Goal: Information Seeking & Learning: Learn about a topic

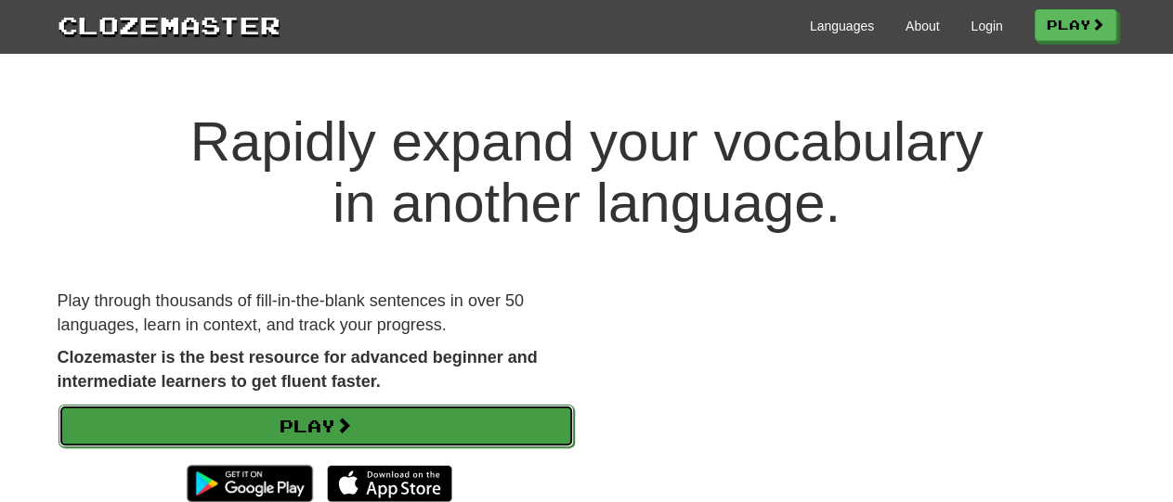
click at [298, 437] on link "Play" at bounding box center [316, 426] width 515 height 43
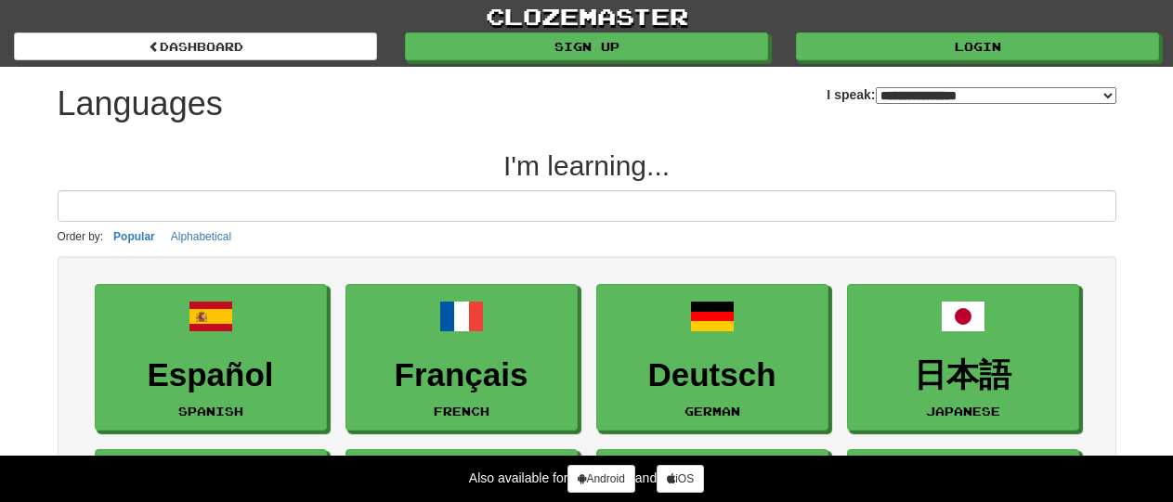
select select "*******"
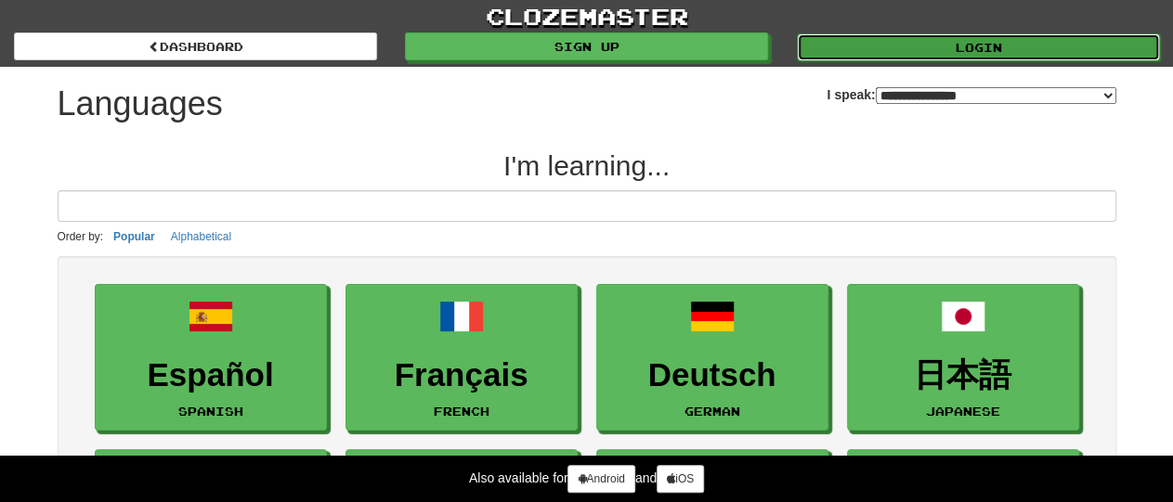
click at [926, 48] on link "Login" at bounding box center [978, 47] width 363 height 28
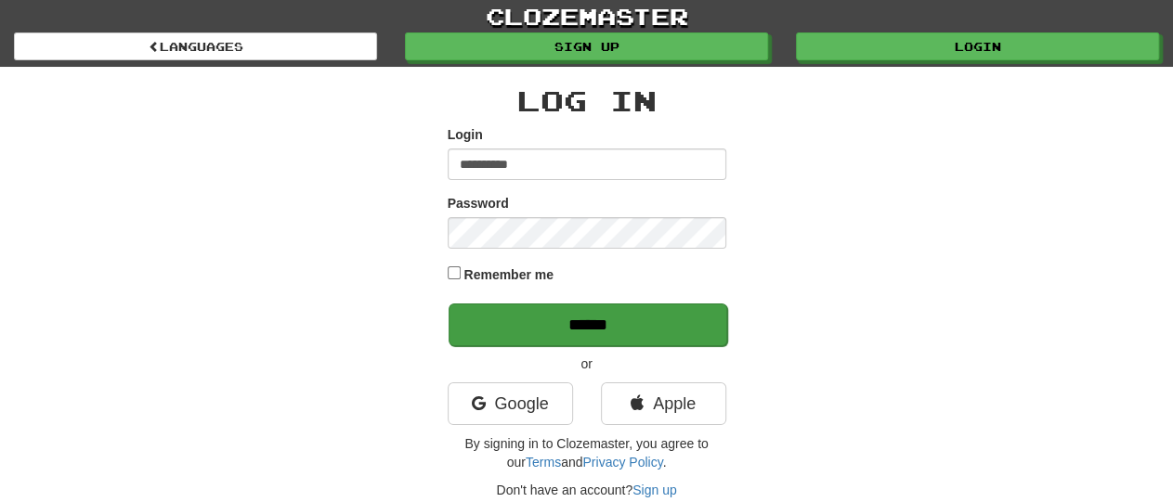
type input "**********"
click at [509, 332] on input "******" at bounding box center [588, 325] width 279 height 43
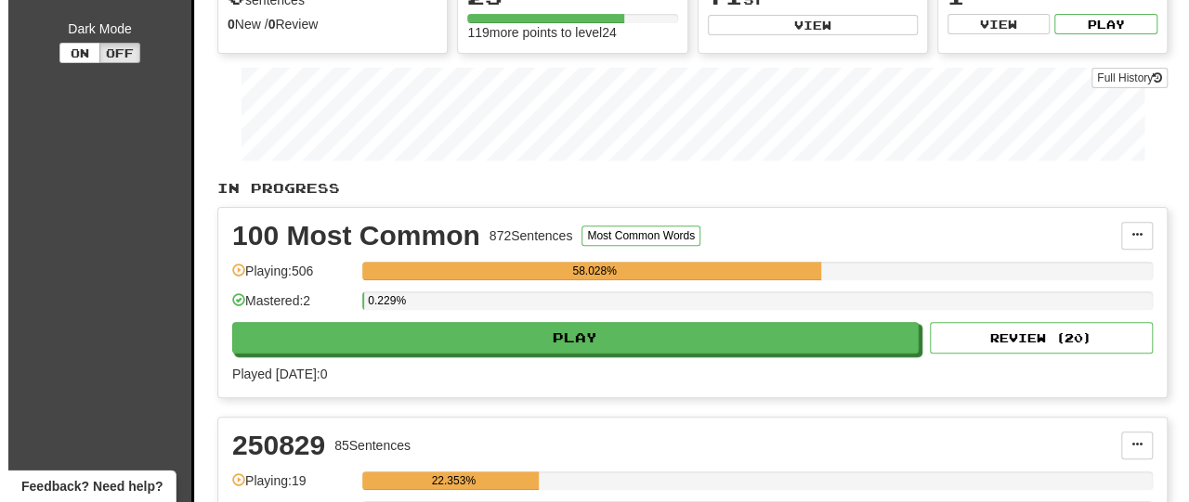
scroll to position [222, 0]
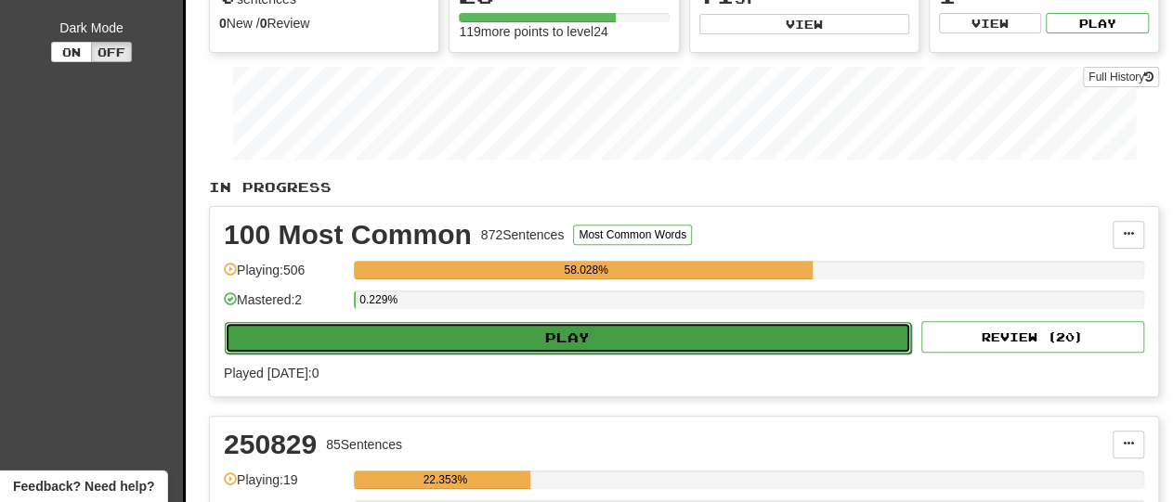
click at [352, 327] on button "Play" at bounding box center [568, 338] width 686 height 32
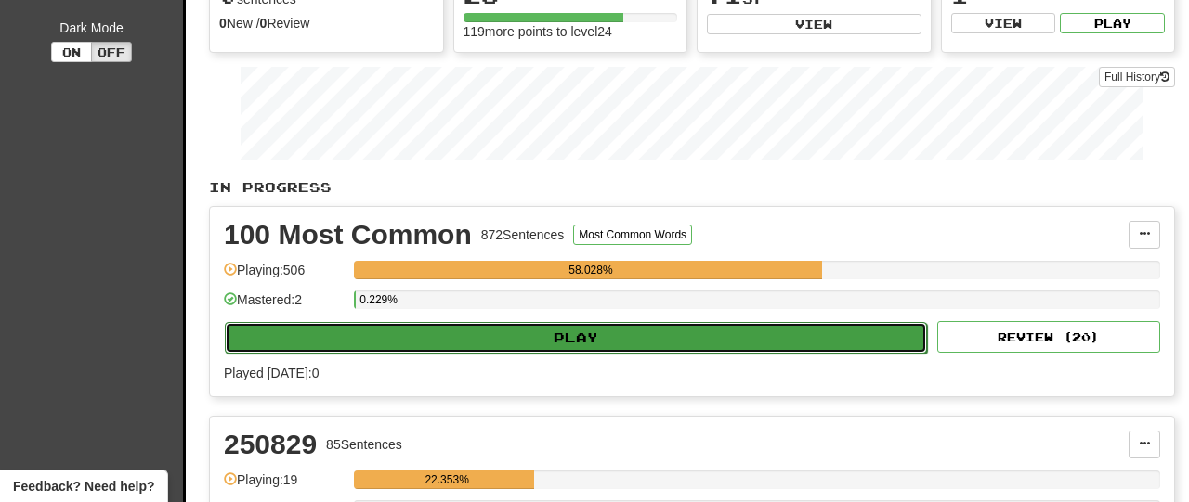
select select "**"
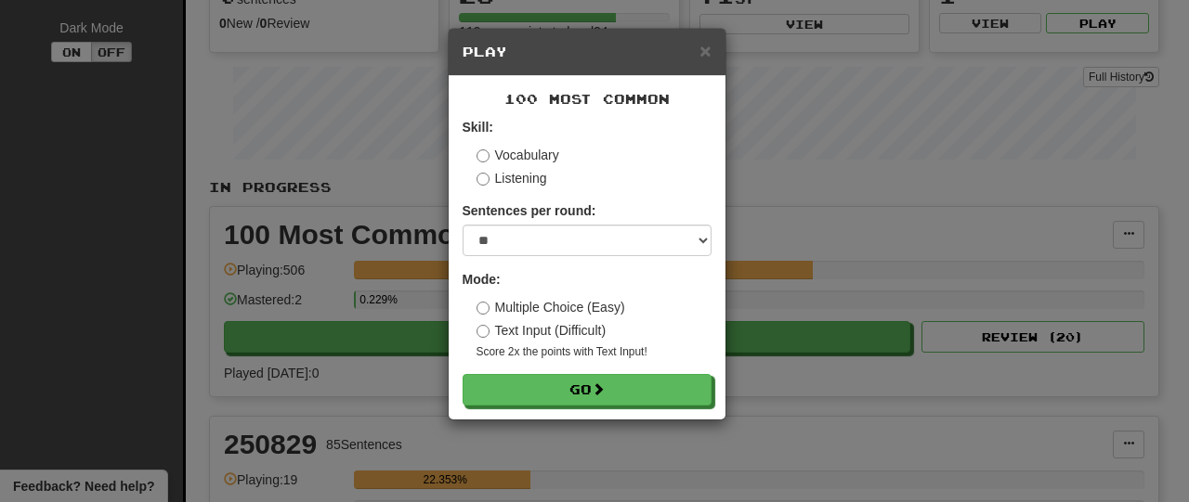
click at [479, 298] on div "Mode: Multiple Choice (Easy) Text Input (Difficult) Score 2x the points with Te…" at bounding box center [586, 315] width 249 height 90
click at [476, 296] on div "Mode: Multiple Choice (Easy) Text Input (Difficult) Score 2x the points with Te…" at bounding box center [586, 315] width 249 height 90
click at [478, 315] on label "Multiple Choice (Easy)" at bounding box center [550, 307] width 149 height 19
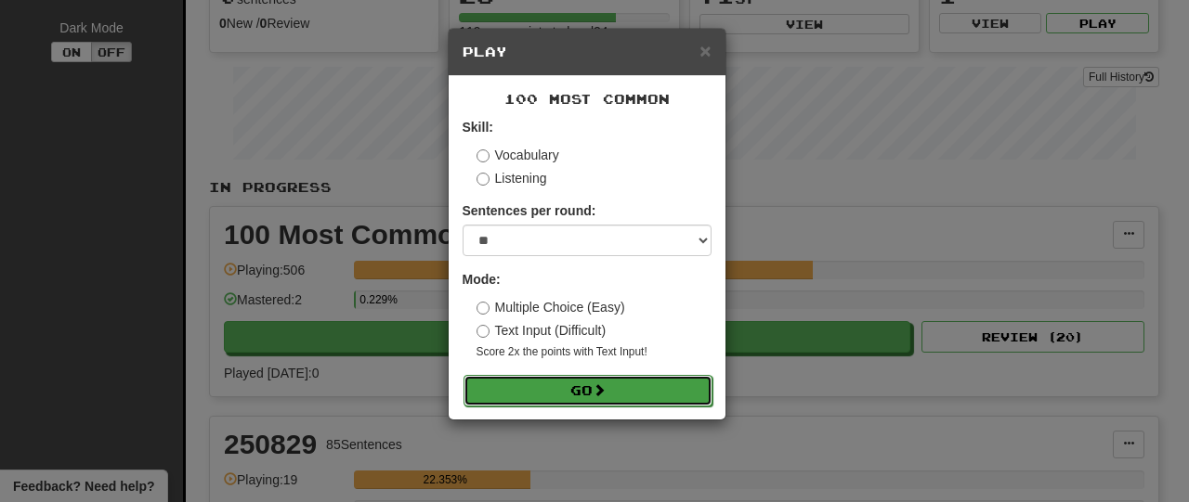
click at [506, 390] on button "Go" at bounding box center [587, 391] width 249 height 32
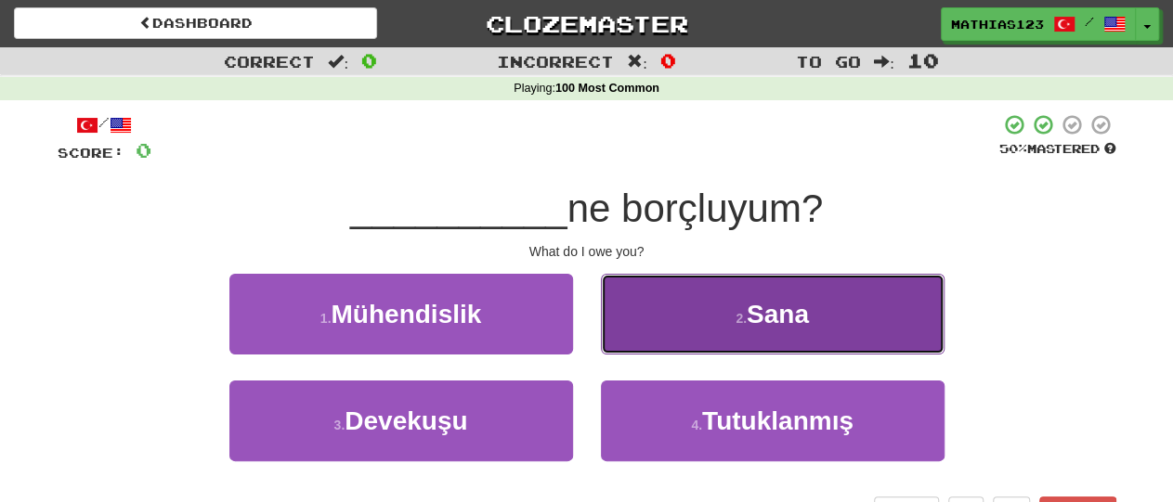
click at [673, 318] on button "2 . [GEOGRAPHIC_DATA]" at bounding box center [773, 314] width 344 height 81
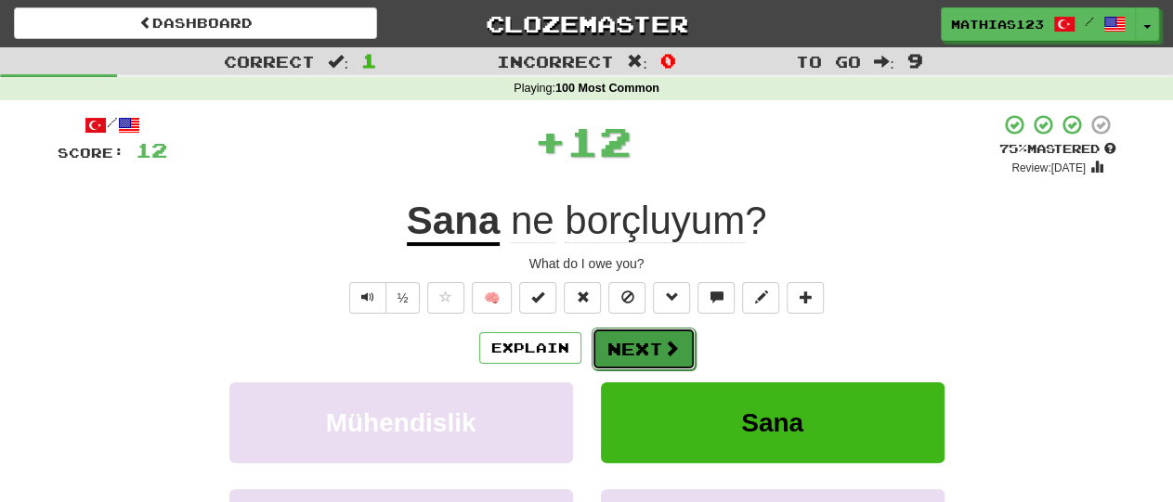
click at [637, 357] on button "Next" at bounding box center [644, 349] width 104 height 43
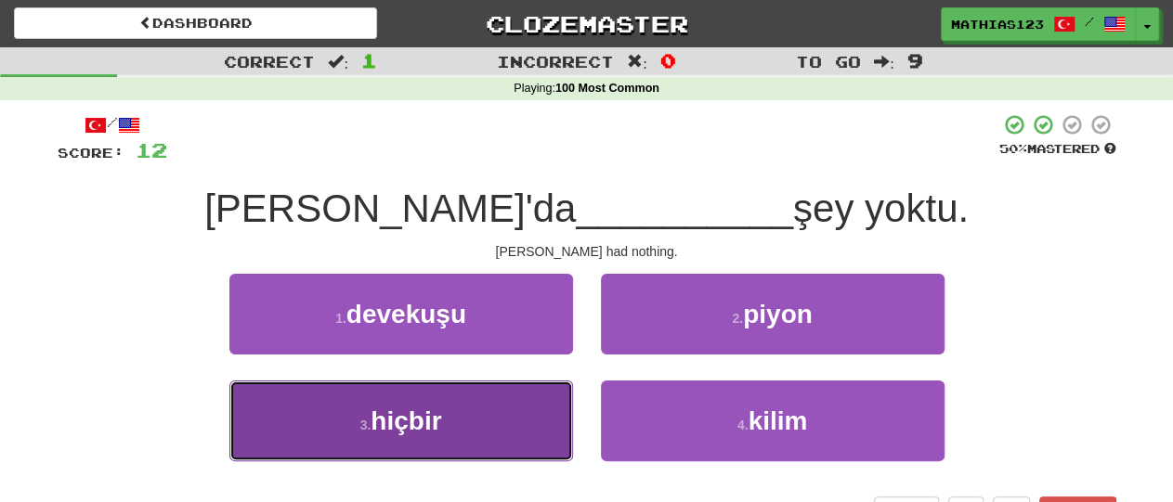
click at [439, 413] on span "hiçbir" at bounding box center [406, 421] width 71 height 29
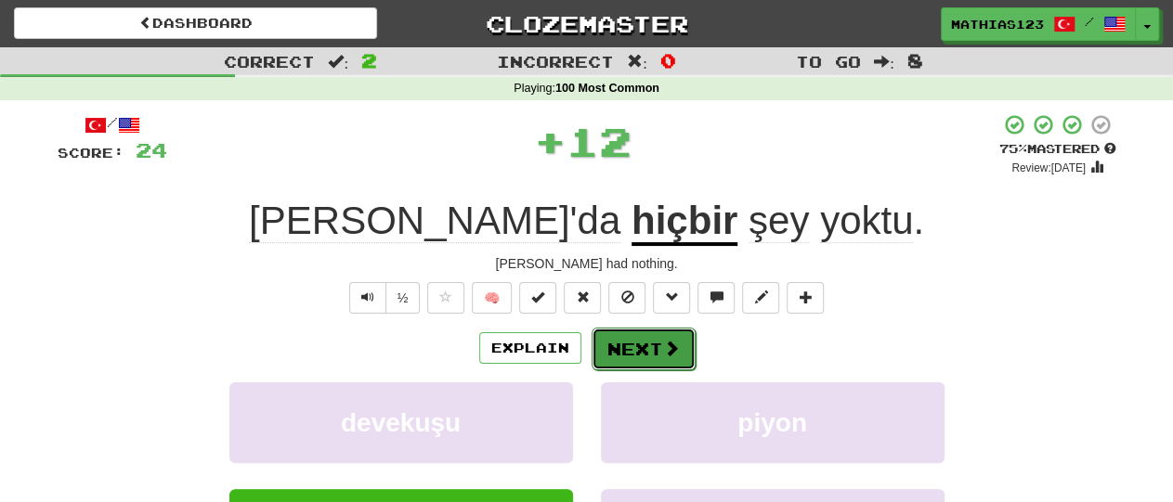
click at [664, 358] on button "Next" at bounding box center [644, 349] width 104 height 43
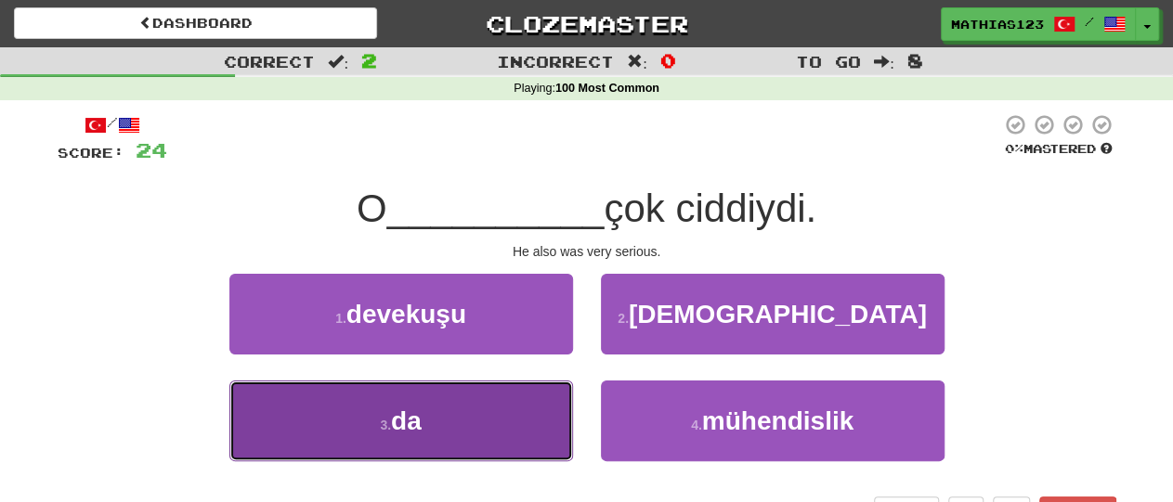
click at [411, 411] on span "da" at bounding box center [406, 421] width 31 height 29
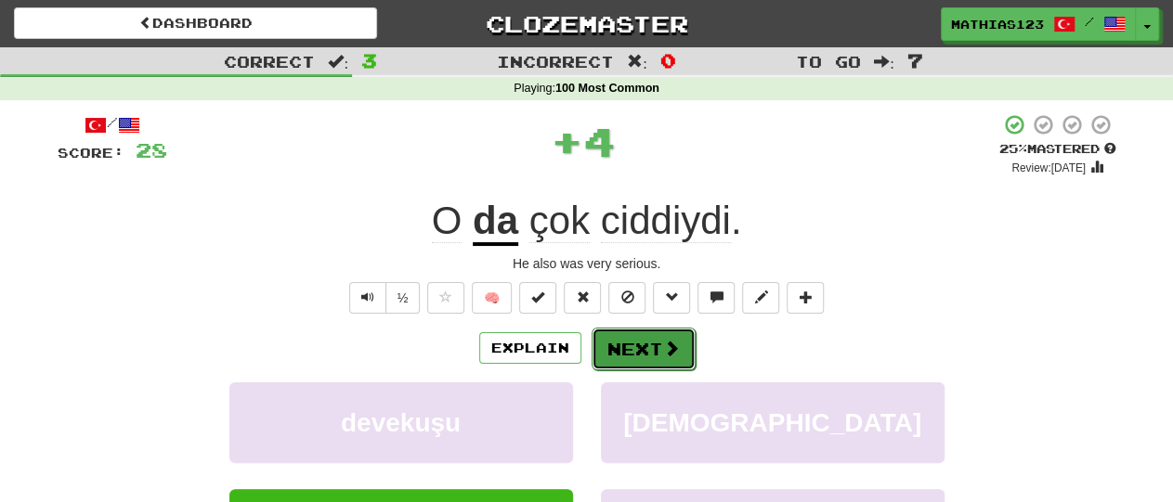
click at [660, 360] on button "Next" at bounding box center [644, 349] width 104 height 43
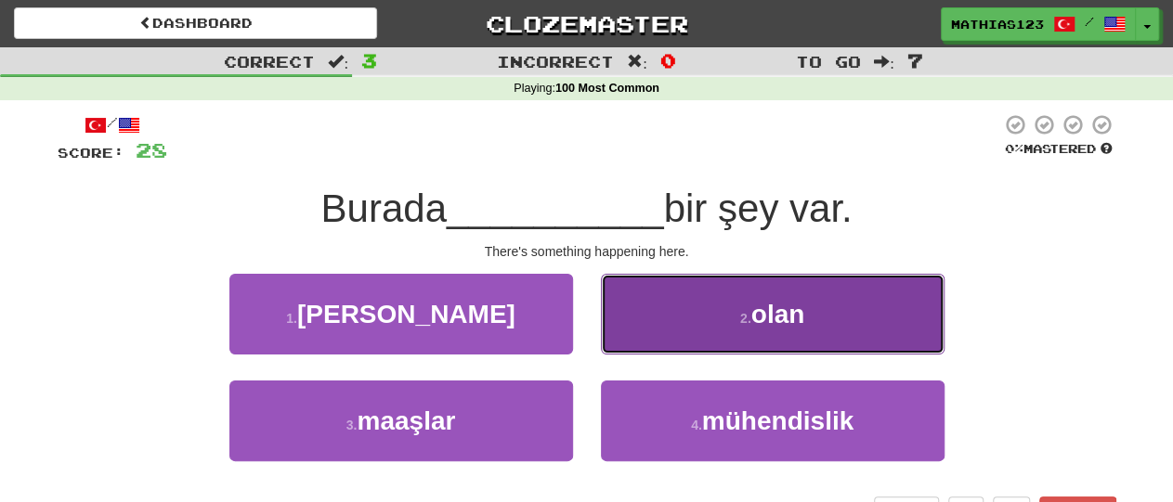
click at [725, 322] on button "2 . olan" at bounding box center [773, 314] width 344 height 81
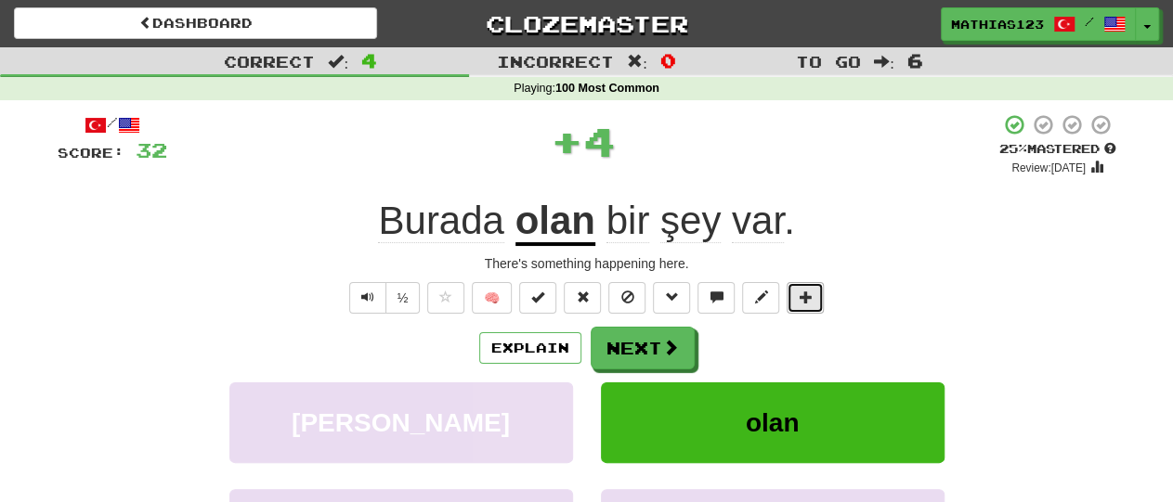
click at [814, 293] on button at bounding box center [805, 298] width 37 height 32
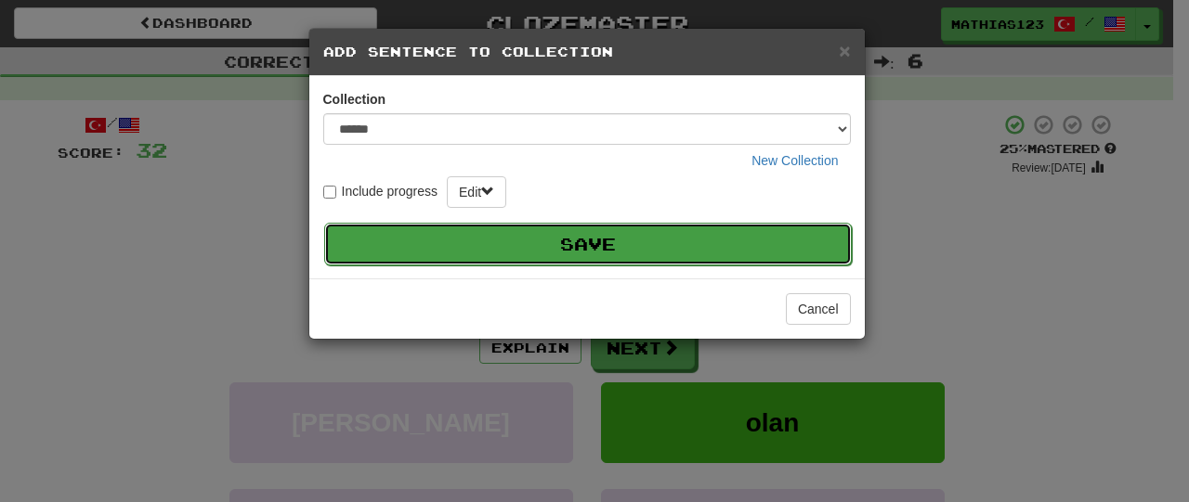
click at [560, 253] on button "Save" at bounding box center [587, 244] width 527 height 43
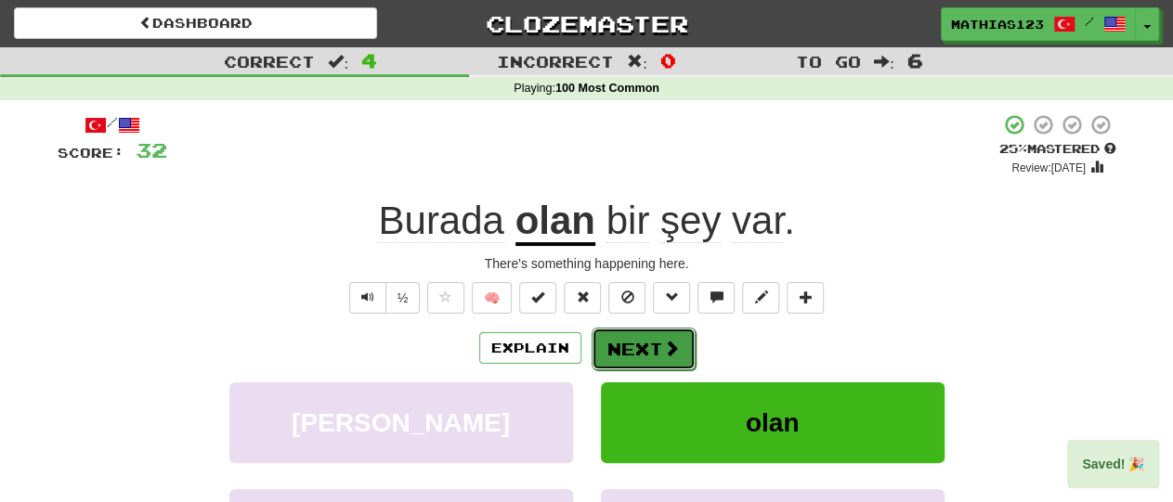
click at [647, 352] on button "Next" at bounding box center [644, 349] width 104 height 43
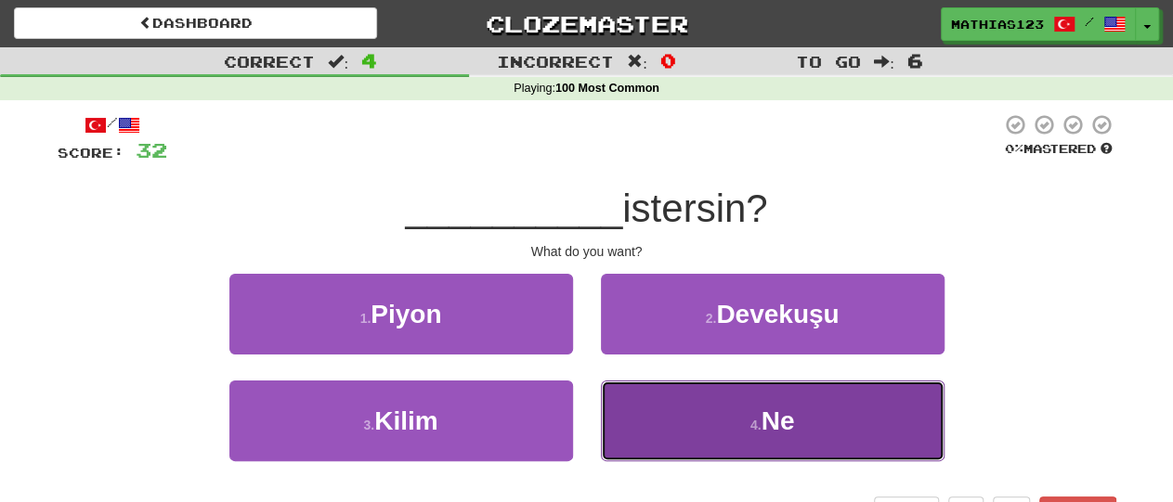
click at [688, 415] on button "4 . Ne" at bounding box center [773, 421] width 344 height 81
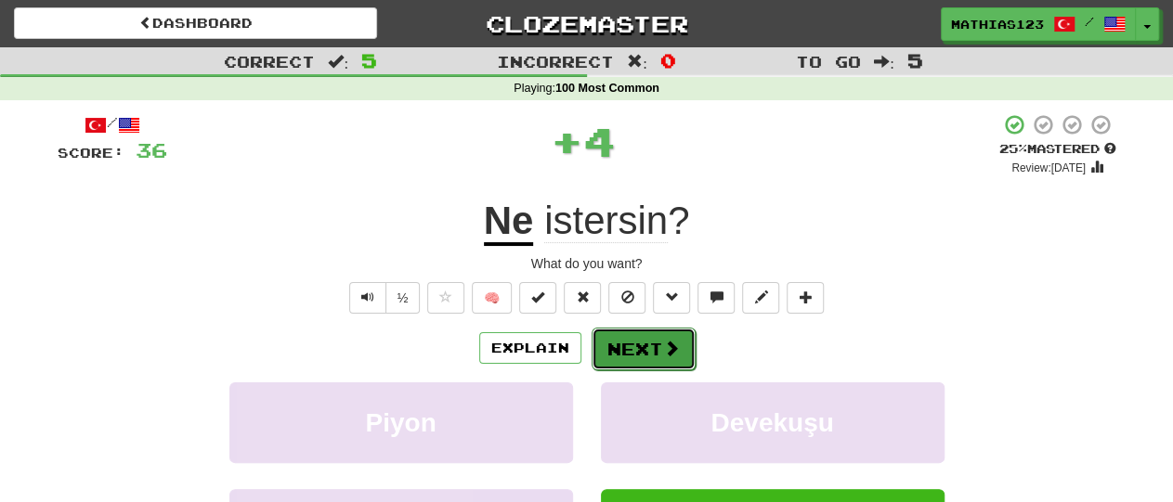
click at [649, 356] on button "Next" at bounding box center [644, 349] width 104 height 43
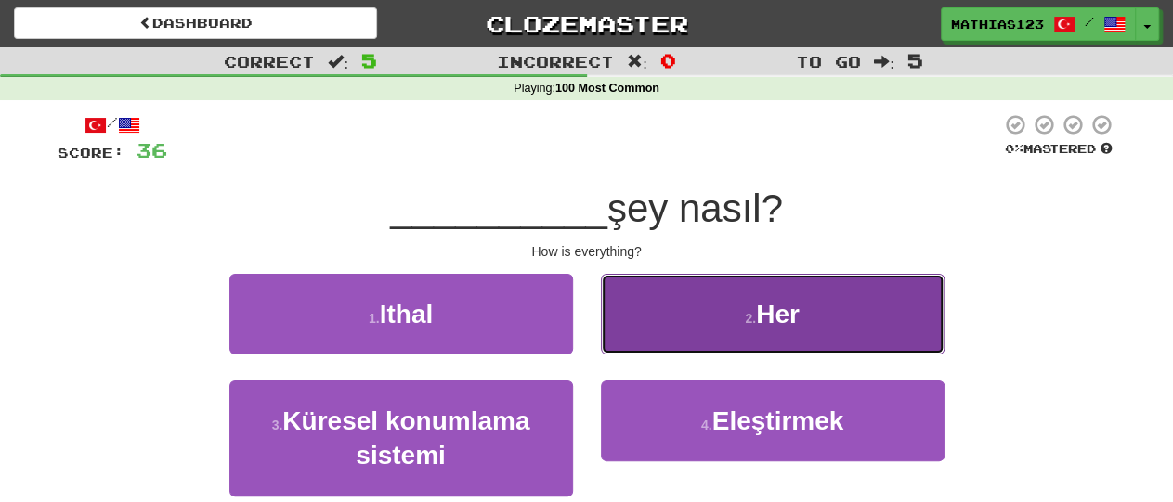
click at [691, 314] on button "2 . Her" at bounding box center [773, 314] width 344 height 81
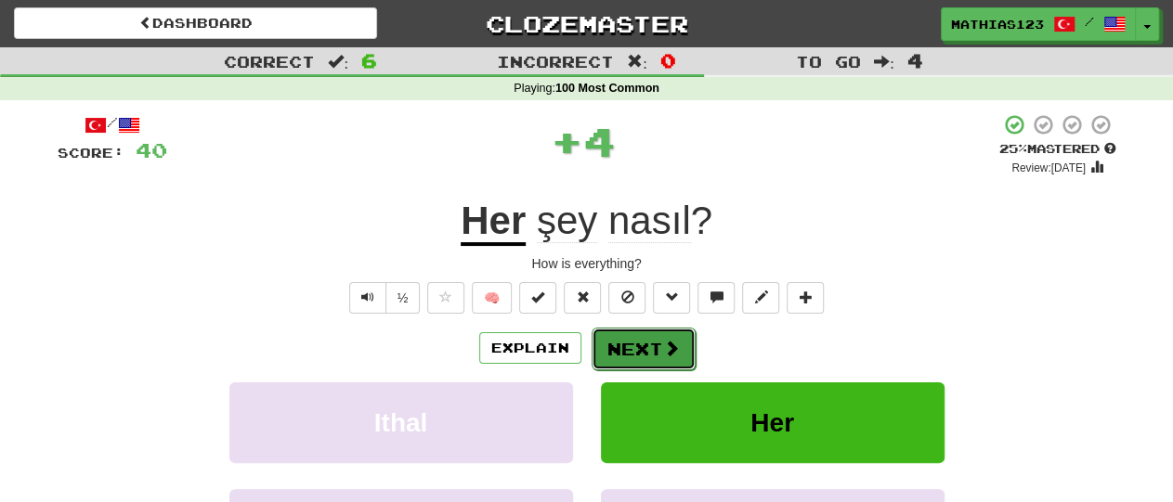
click at [647, 345] on button "Next" at bounding box center [644, 349] width 104 height 43
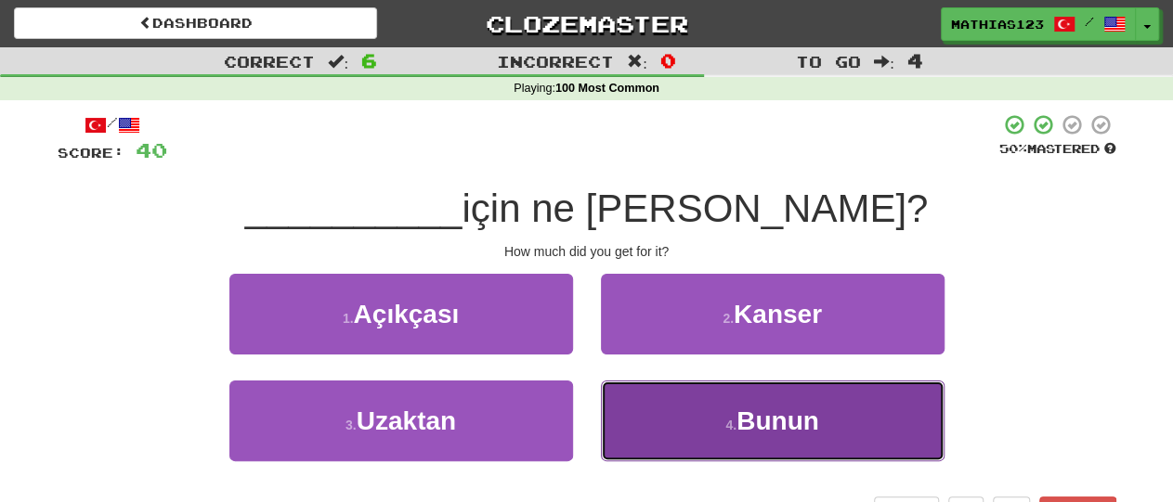
click at [699, 419] on button "4 . Bunun" at bounding box center [773, 421] width 344 height 81
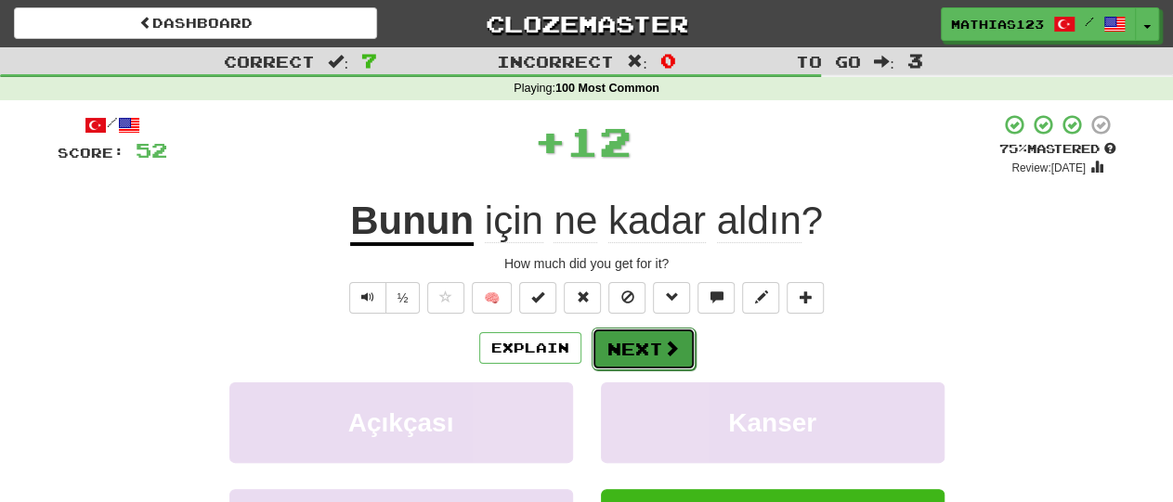
click at [663, 356] on span at bounding box center [671, 348] width 17 height 17
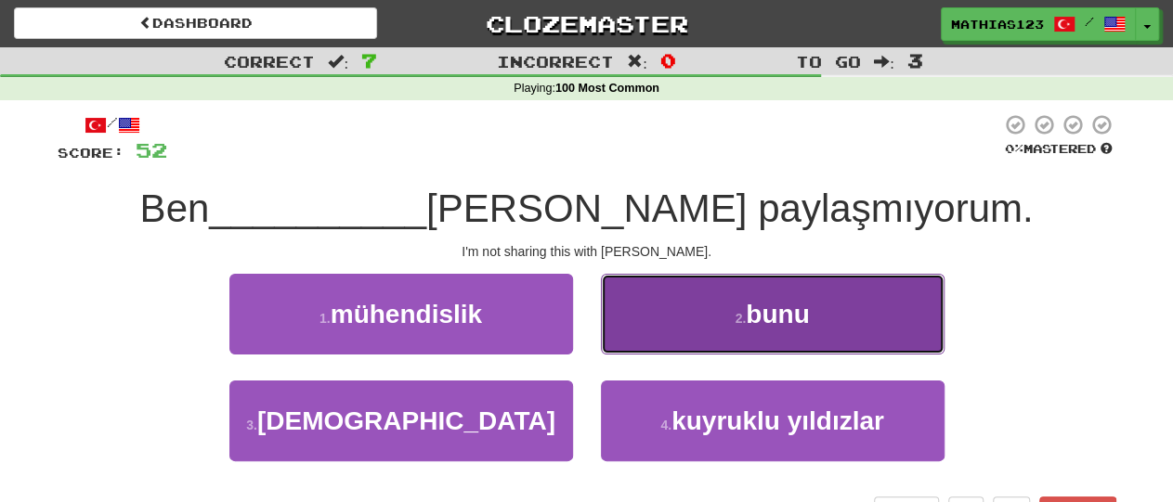
click at [683, 324] on button "2 . bunu" at bounding box center [773, 314] width 344 height 81
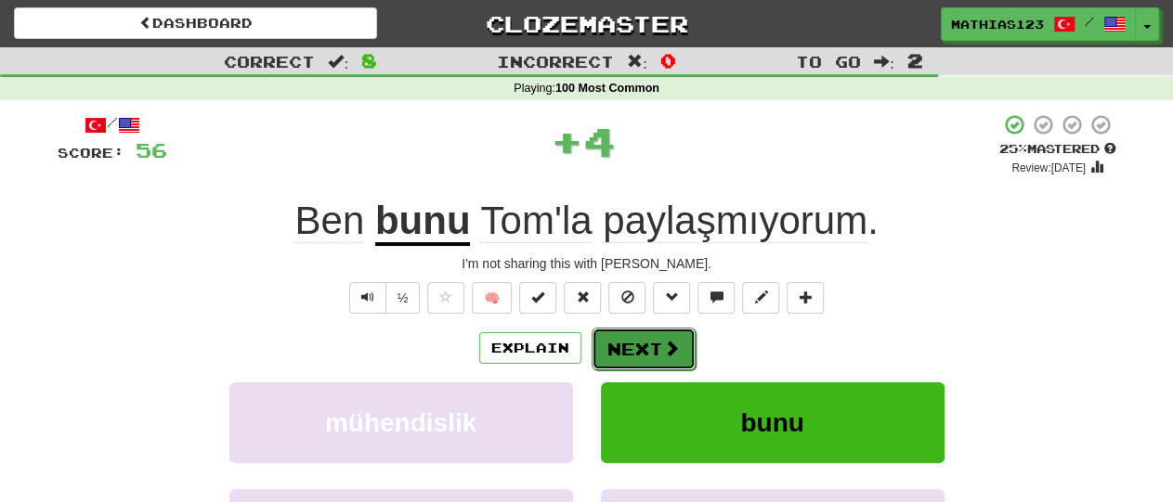
click at [638, 351] on button "Next" at bounding box center [644, 349] width 104 height 43
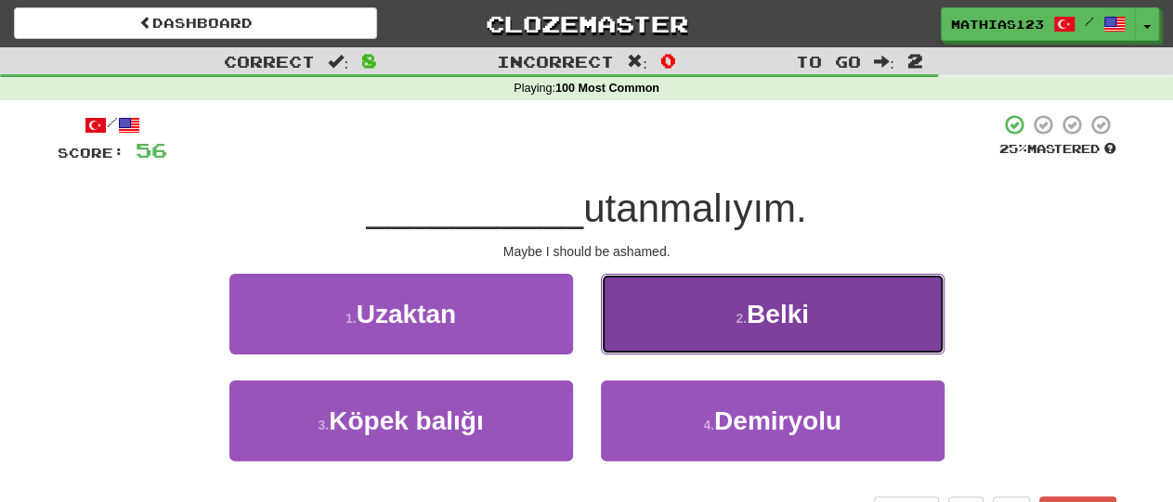
click at [688, 318] on button "2 . Belki" at bounding box center [773, 314] width 344 height 81
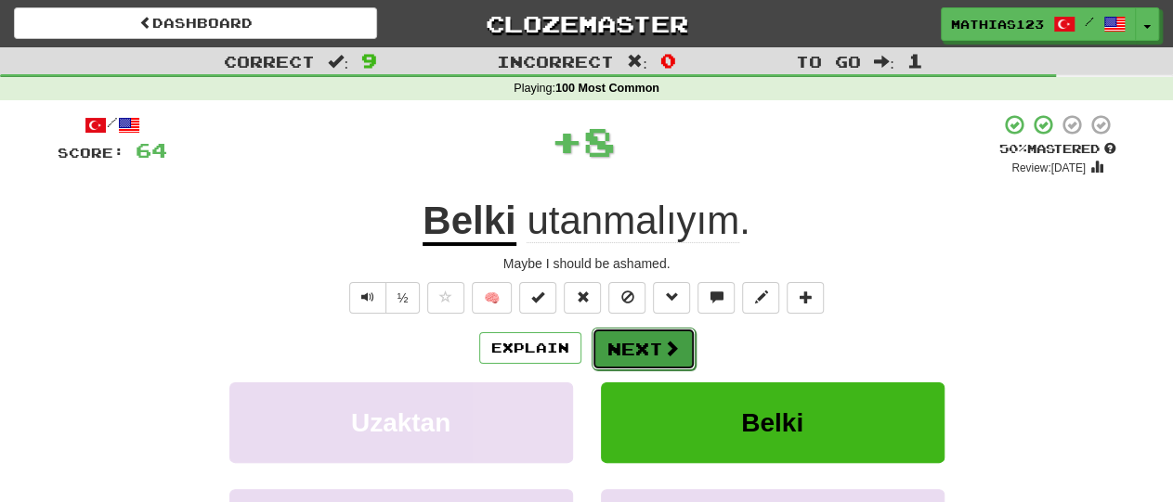
click at [639, 356] on button "Next" at bounding box center [644, 349] width 104 height 43
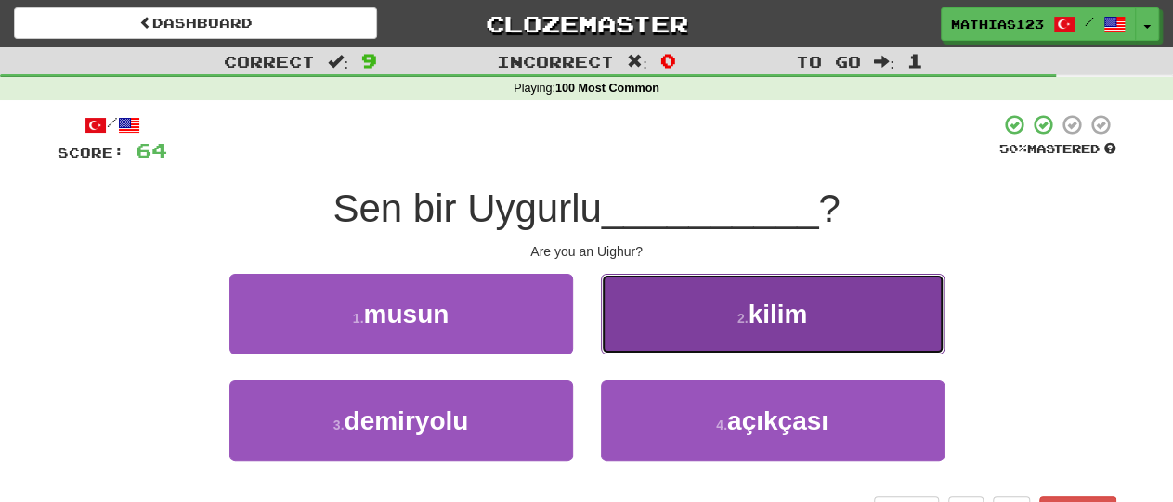
click at [698, 318] on button "2 . kilim" at bounding box center [773, 314] width 344 height 81
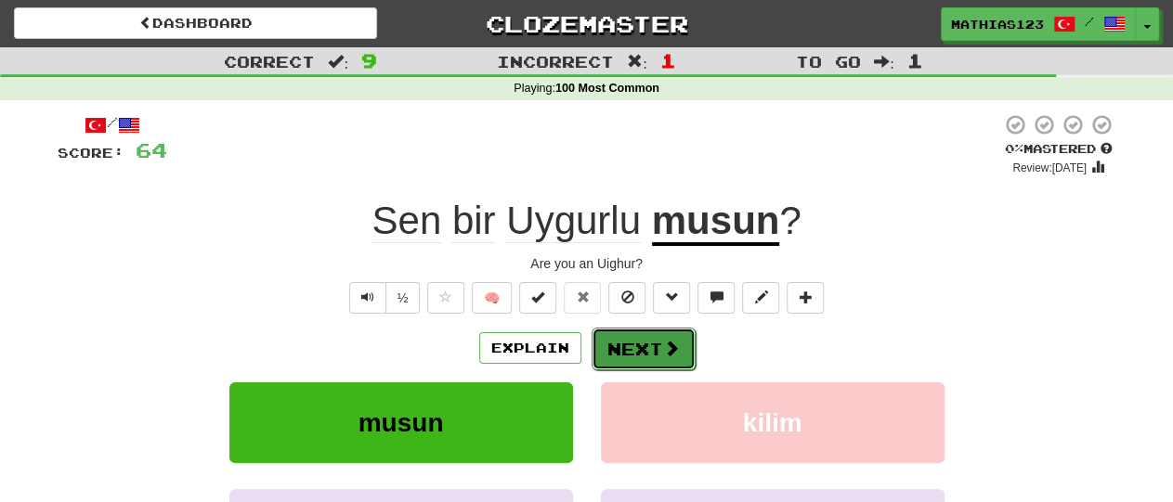
click at [650, 350] on button "Next" at bounding box center [644, 349] width 104 height 43
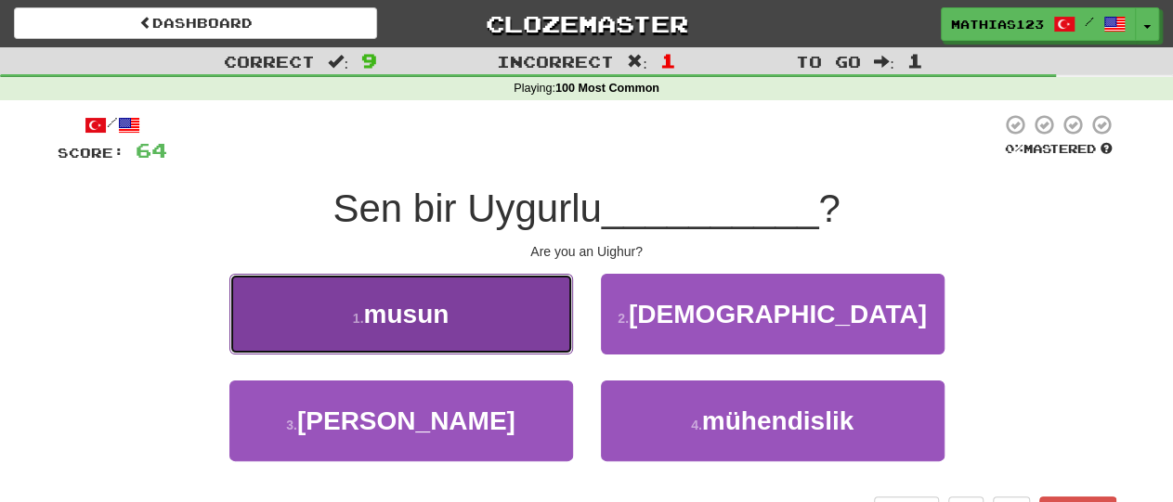
click at [449, 313] on span "musun" at bounding box center [405, 314] width 85 height 29
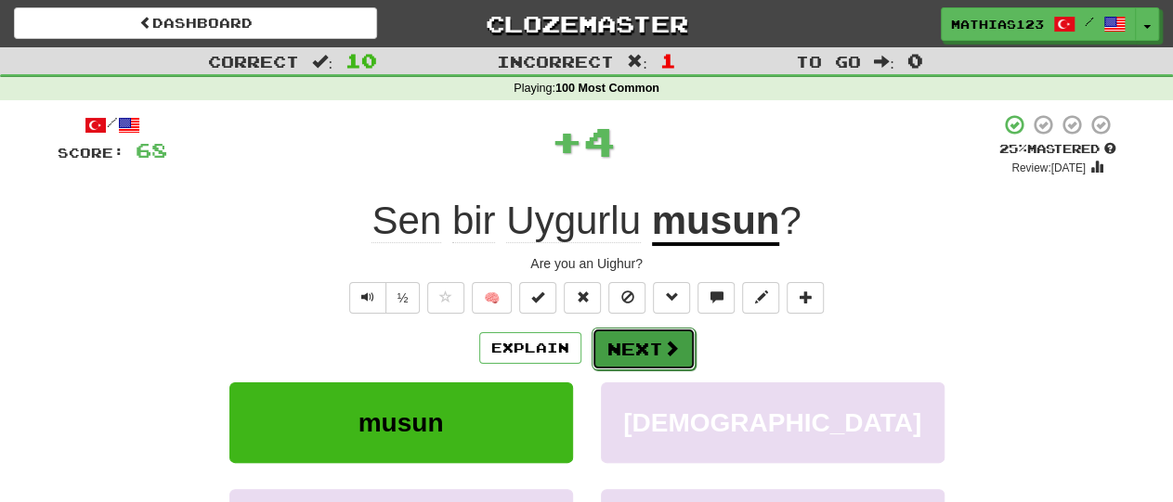
click at [653, 352] on button "Next" at bounding box center [644, 349] width 104 height 43
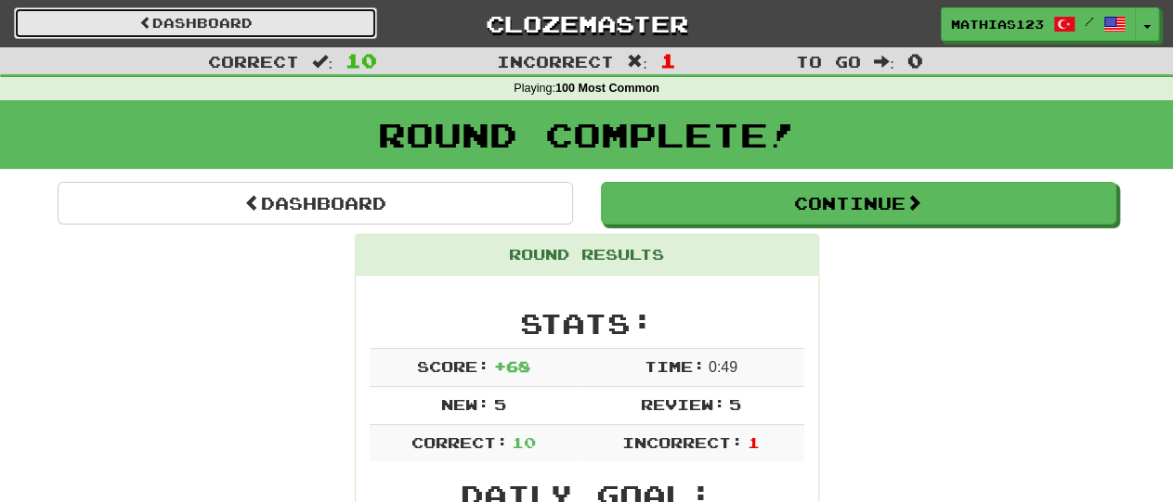
click at [139, 20] on span at bounding box center [145, 22] width 13 height 13
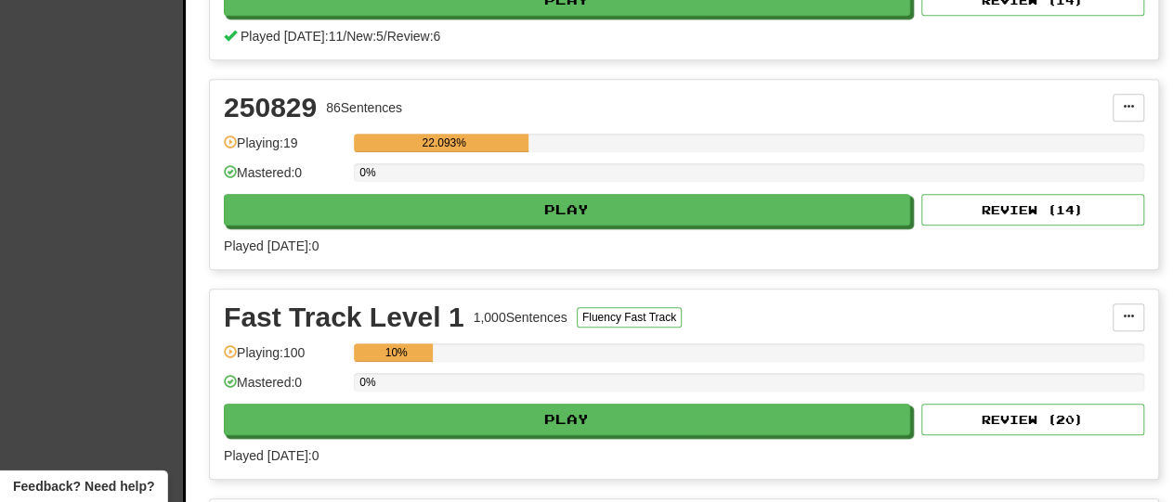
scroll to position [544, 0]
